Goal: Task Accomplishment & Management: Manage account settings

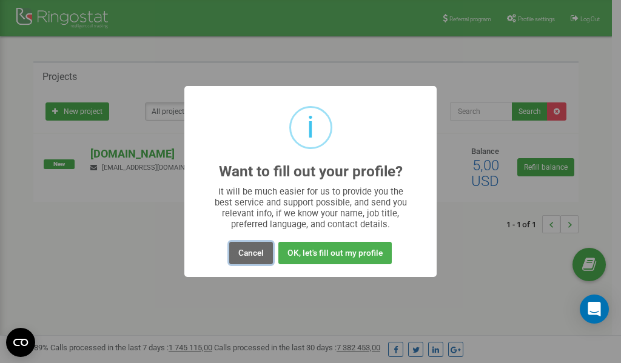
click at [250, 251] on button "Cancel" at bounding box center [251, 253] width 44 height 22
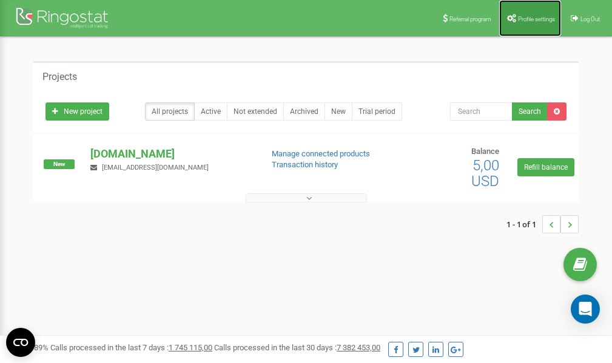
click at [524, 18] on span "Profile settings" at bounding box center [536, 19] width 37 height 7
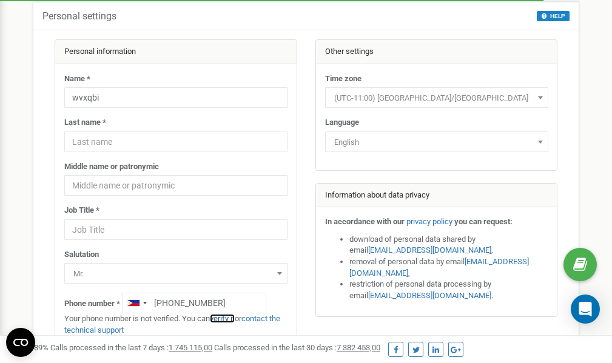
click at [227, 319] on link "verify it" at bounding box center [222, 318] width 25 height 9
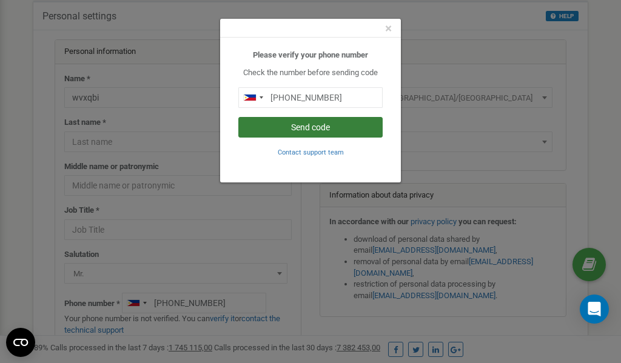
click at [304, 127] on button "Send code" at bounding box center [310, 127] width 144 height 21
